Goal: Transaction & Acquisition: Purchase product/service

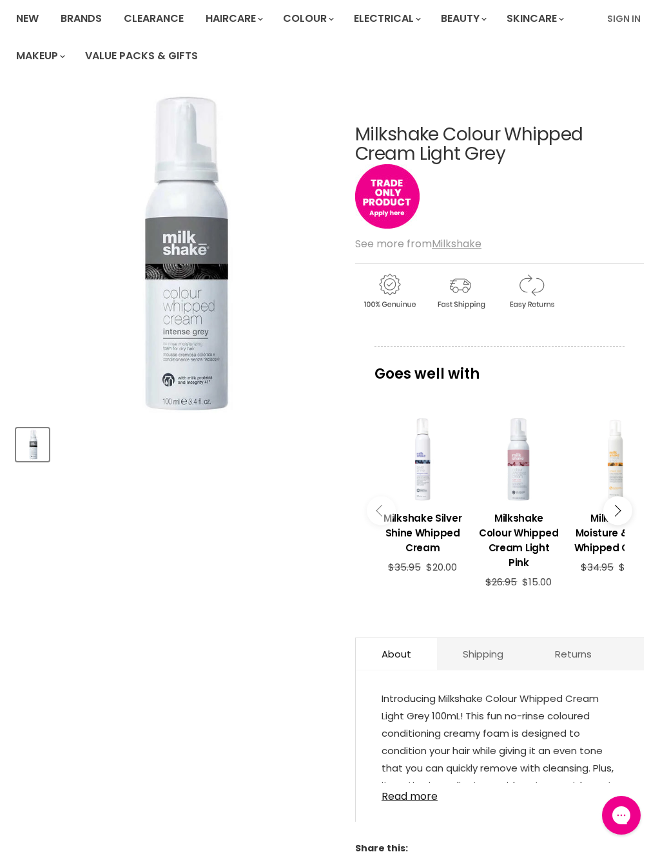
click at [425, 488] on div "View product:Milkshake Silver Shine Whipped Cream" at bounding box center [422, 458] width 83 height 83
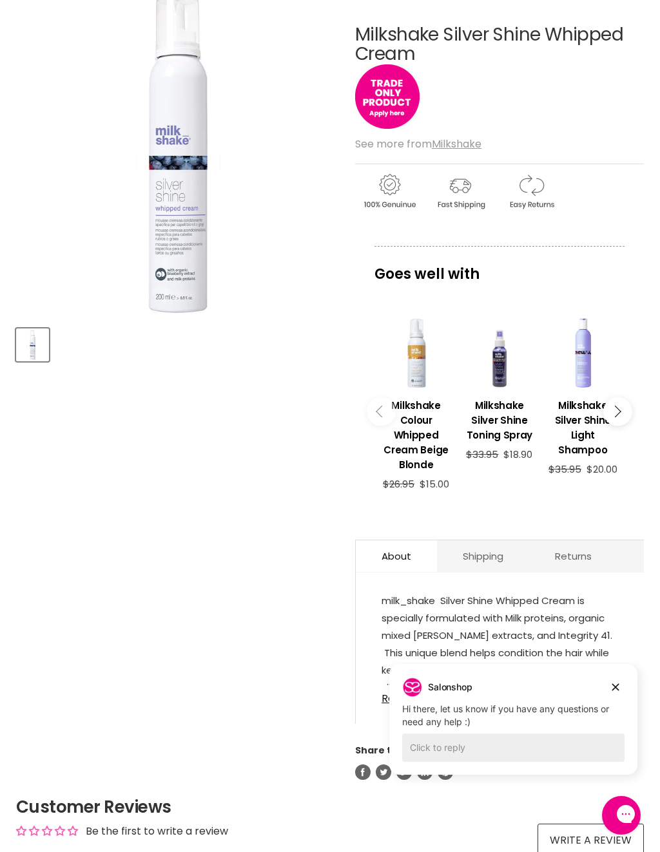
click at [432, 698] on div "Salonshop Salonshop says: Hi there, let us know if you have any questions or ne…" at bounding box center [513, 703] width 222 height 52
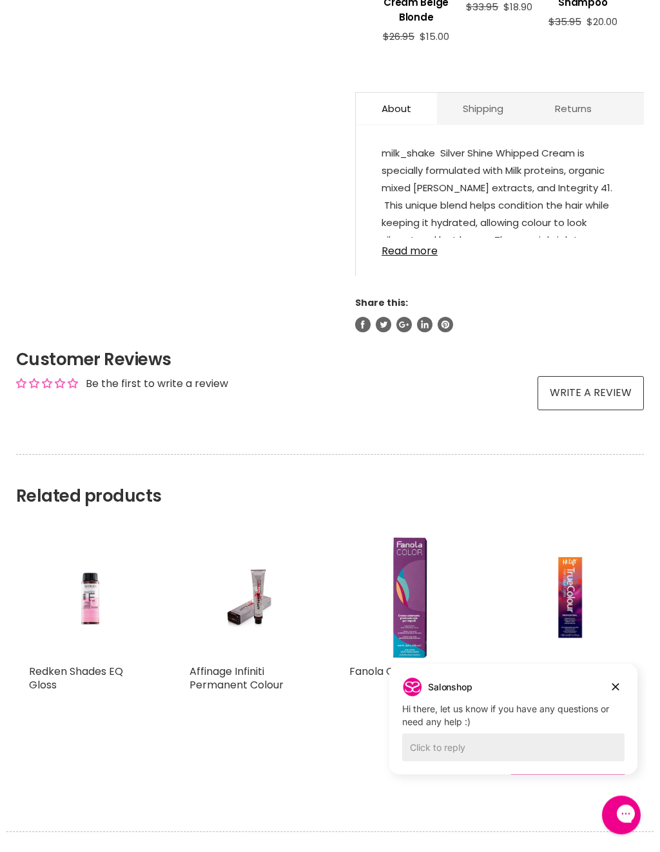
scroll to position [648, 0]
click at [417, 252] on link "Read more" at bounding box center [499, 247] width 236 height 19
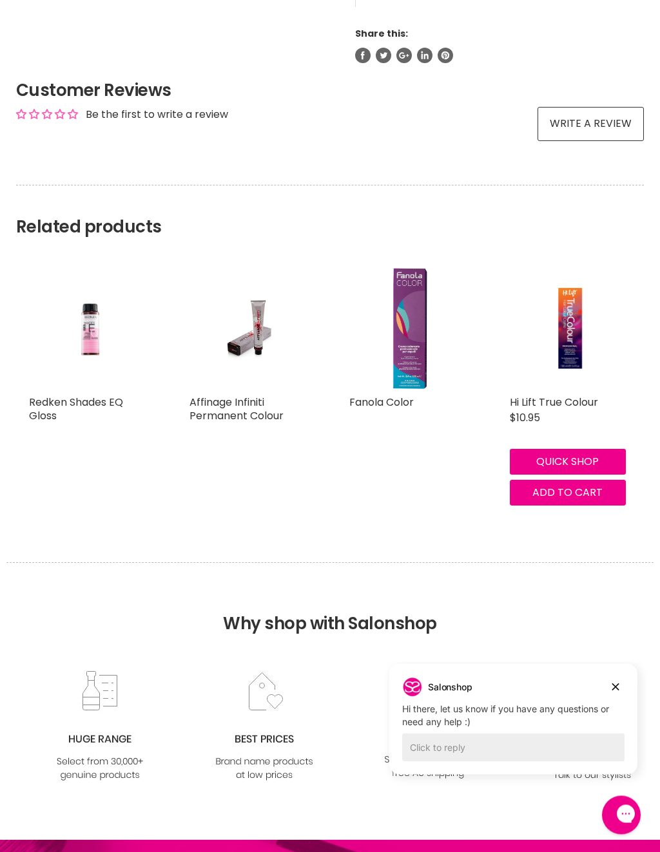
scroll to position [918, 0]
